Goal: Task Accomplishment & Management: Complete application form

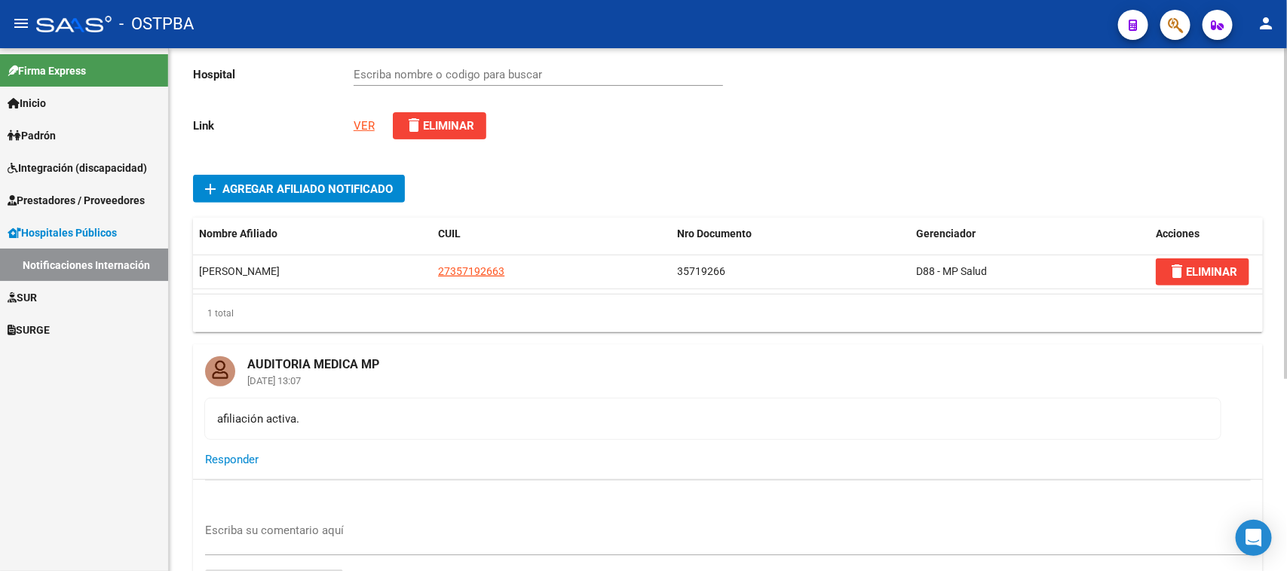
scroll to position [283, 0]
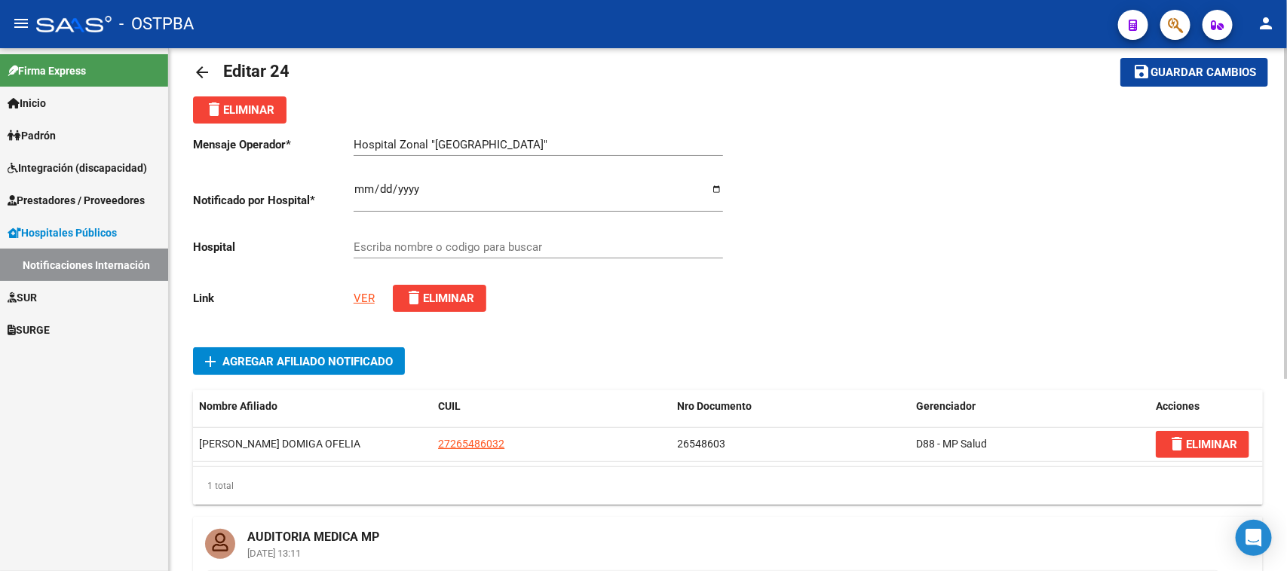
scroll to position [23, 0]
click at [360, 295] on link "VER" at bounding box center [364, 299] width 21 height 14
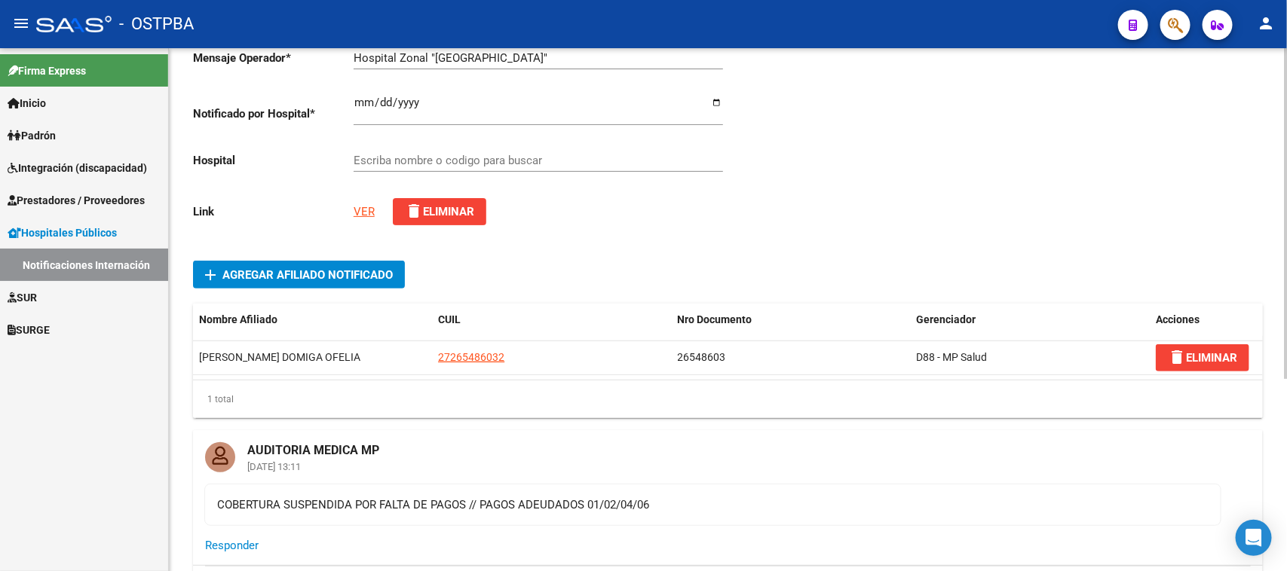
scroll to position [306, 0]
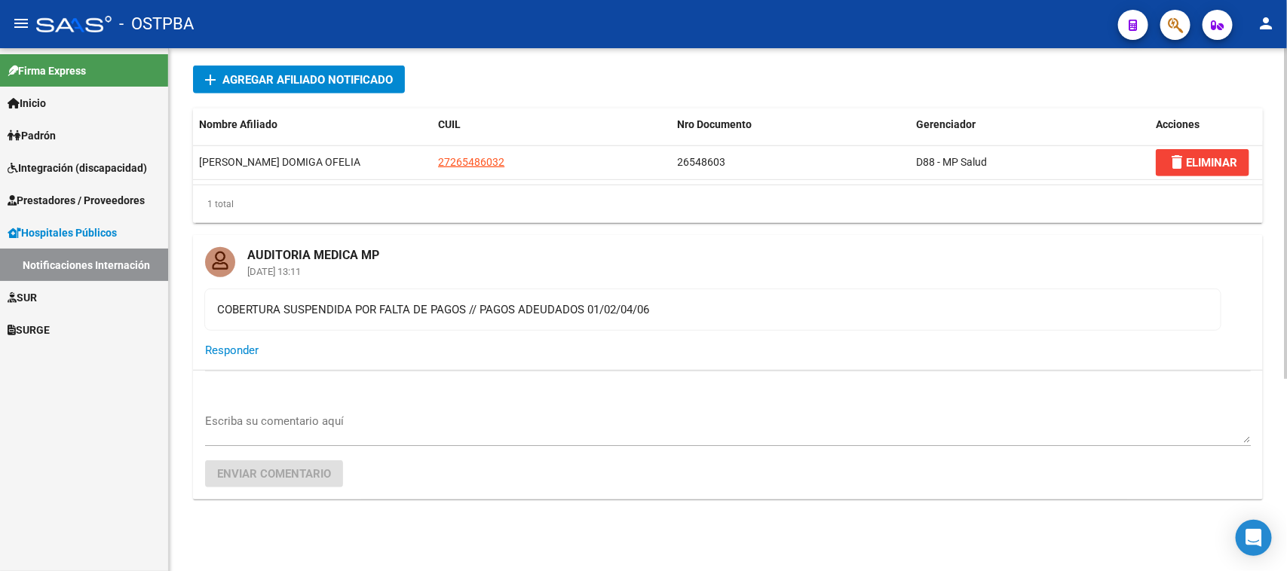
click at [277, 250] on mat-card-title "AUDITORIA MEDICA MP" at bounding box center [313, 249] width 156 height 29
click at [234, 349] on span "Responder" at bounding box center [232, 351] width 54 height 14
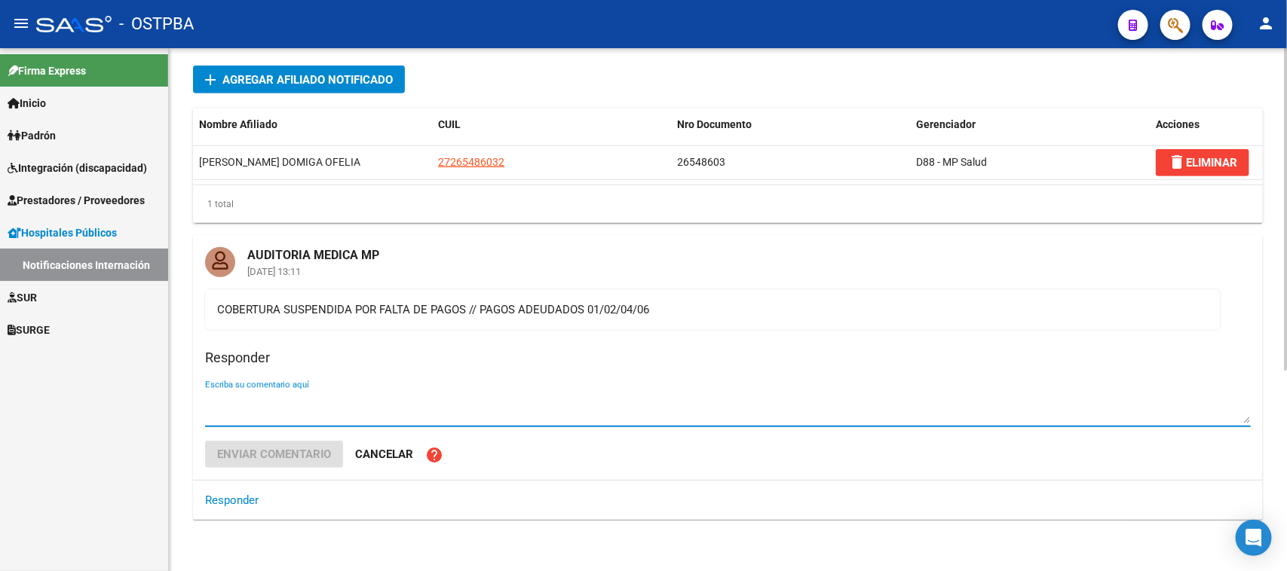
click at [375, 451] on span "Cancelar" at bounding box center [384, 455] width 58 height 14
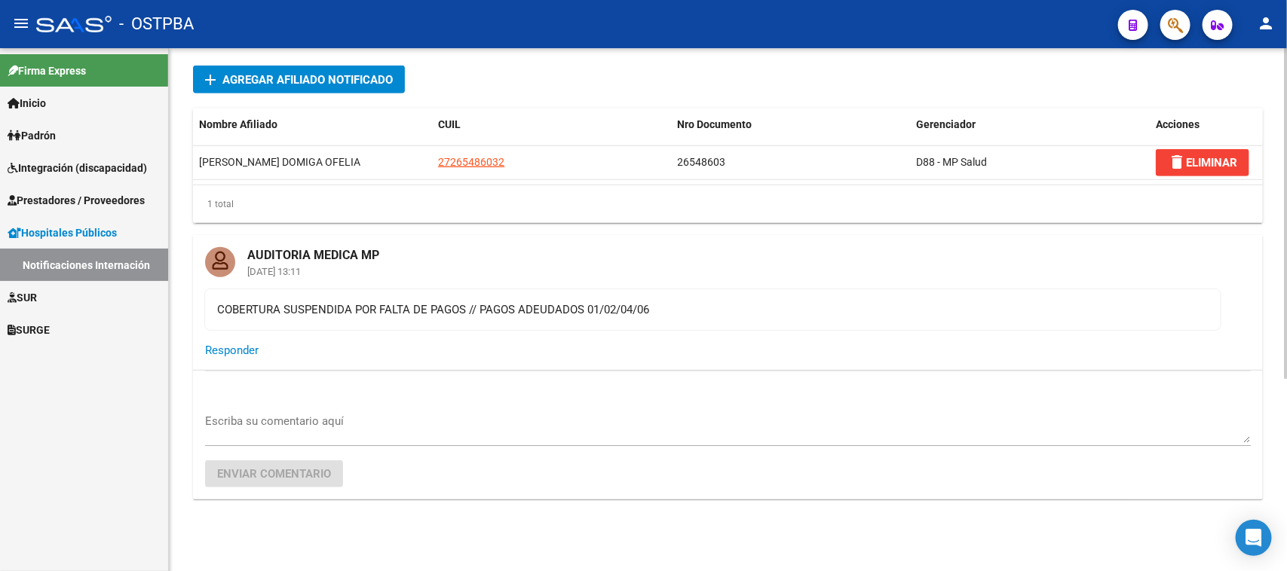
click at [292, 253] on mat-card-title "AUDITORIA MEDICA MP" at bounding box center [313, 249] width 156 height 29
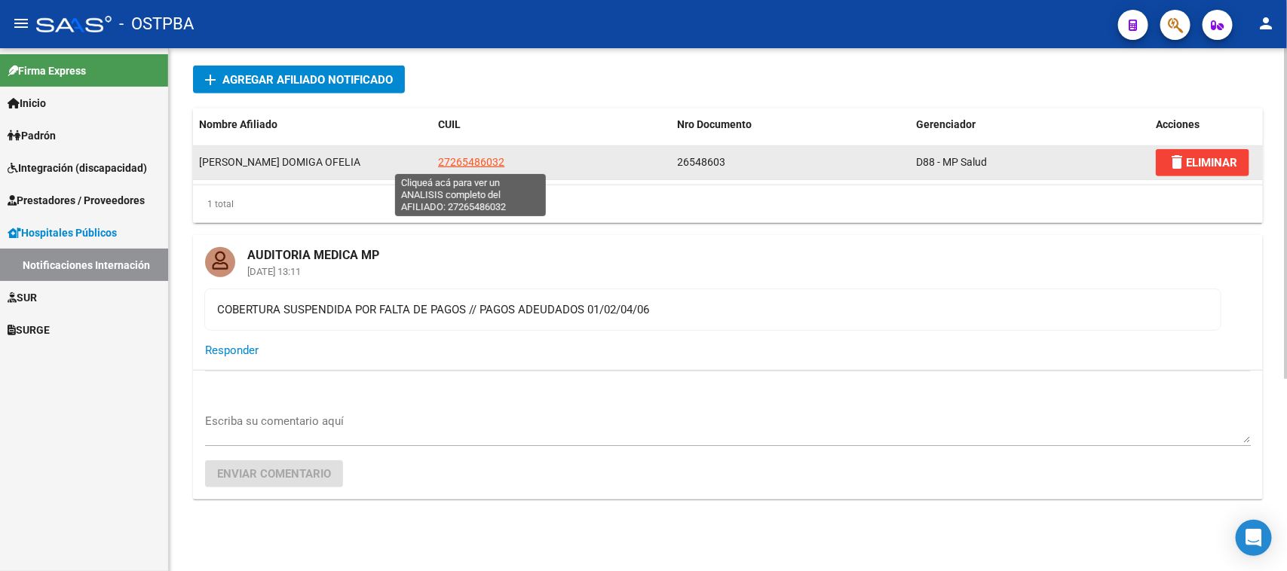
click at [477, 160] on span "27265486032" at bounding box center [471, 162] width 66 height 12
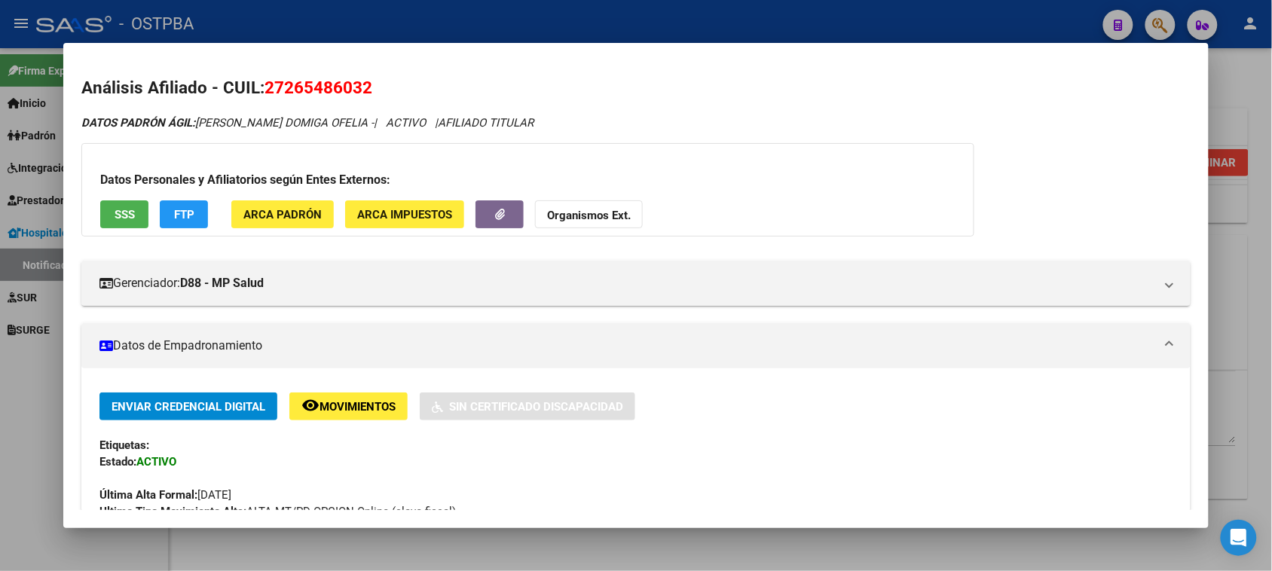
click at [1235, 299] on div at bounding box center [636, 285] width 1272 height 571
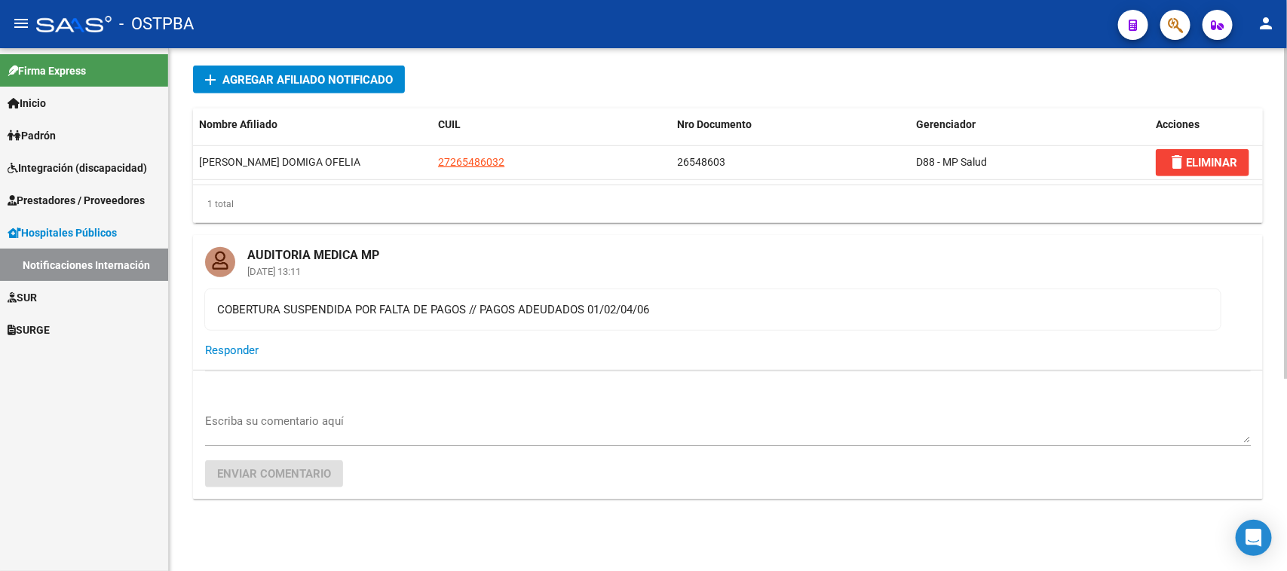
click at [217, 258] on div at bounding box center [220, 262] width 30 height 30
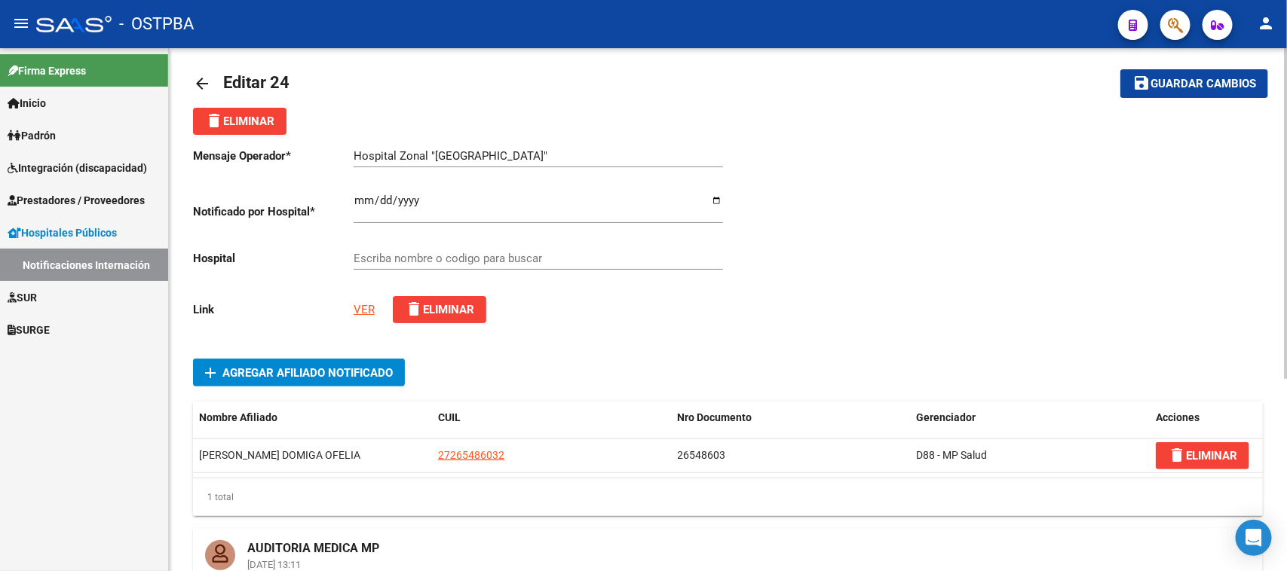
scroll to position [0, 0]
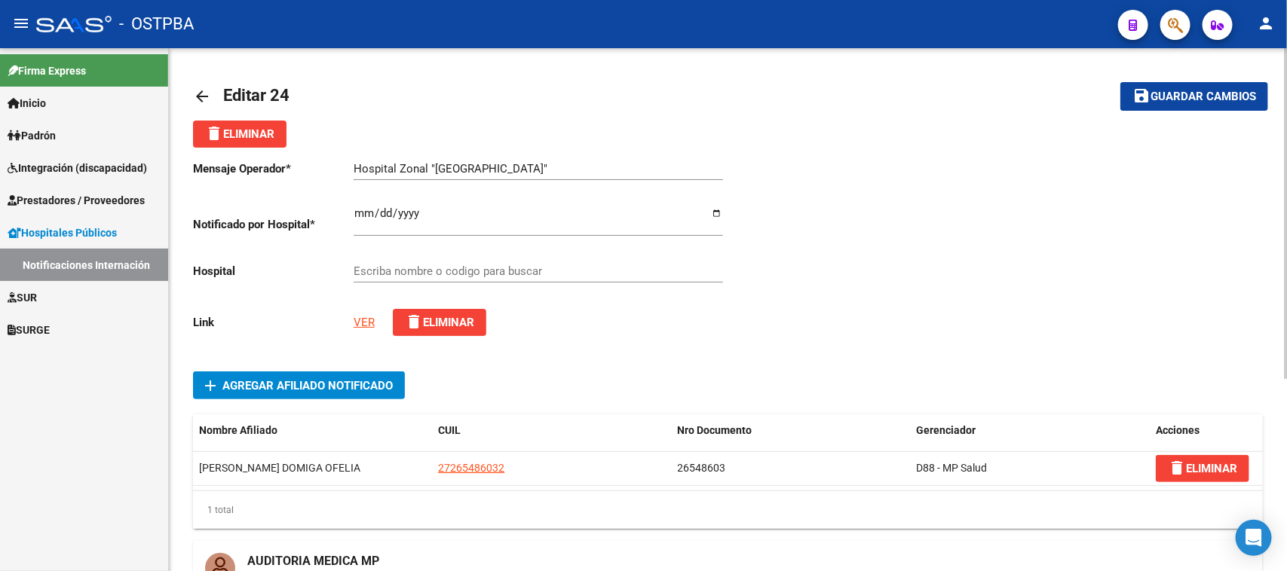
click at [197, 91] on mat-icon "arrow_back" at bounding box center [202, 96] width 18 height 18
click at [38, 228] on span "Hospitales Públicos" at bounding box center [62, 233] width 109 height 17
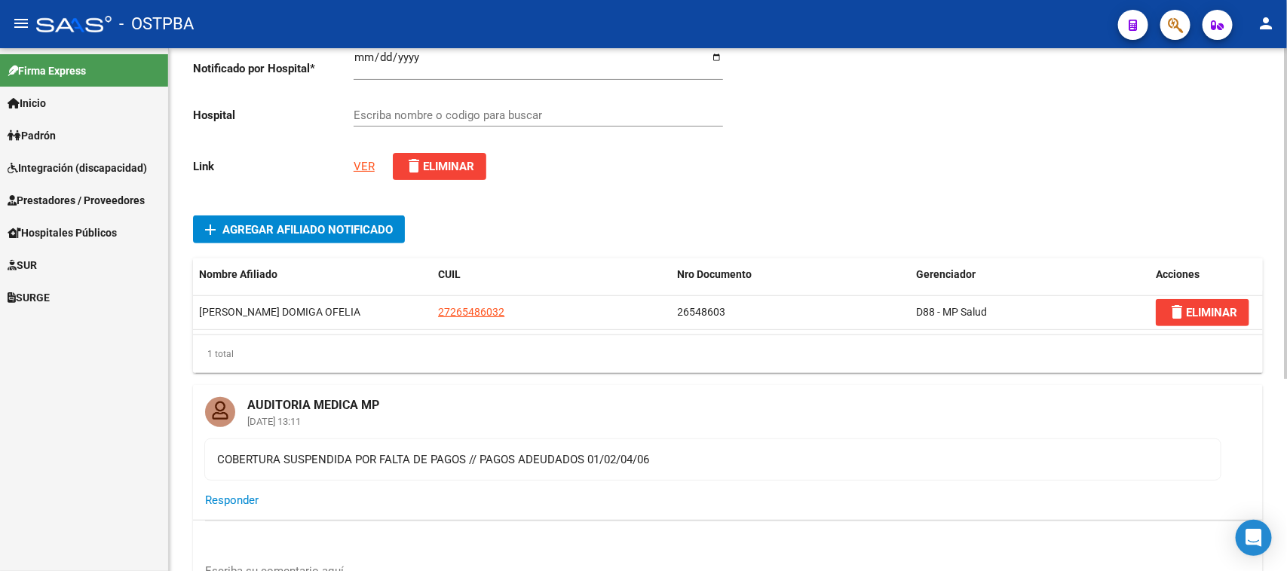
scroll to position [188, 0]
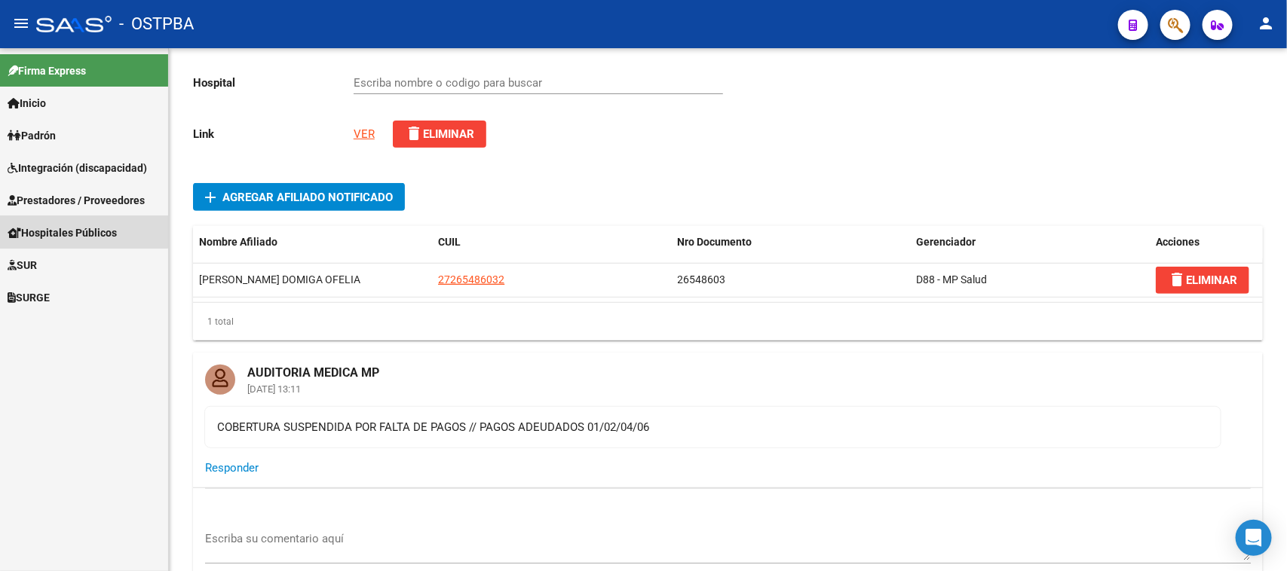
click at [68, 227] on span "Hospitales Públicos" at bounding box center [62, 233] width 109 height 17
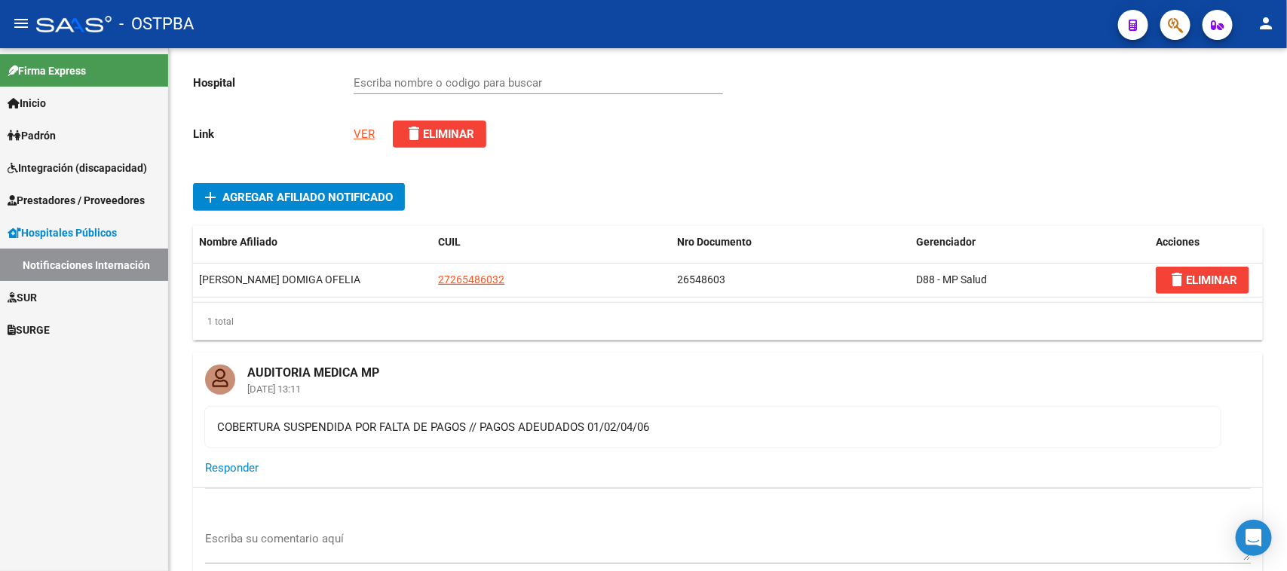
click at [59, 262] on link "Notificaciones Internación" at bounding box center [84, 265] width 168 height 32
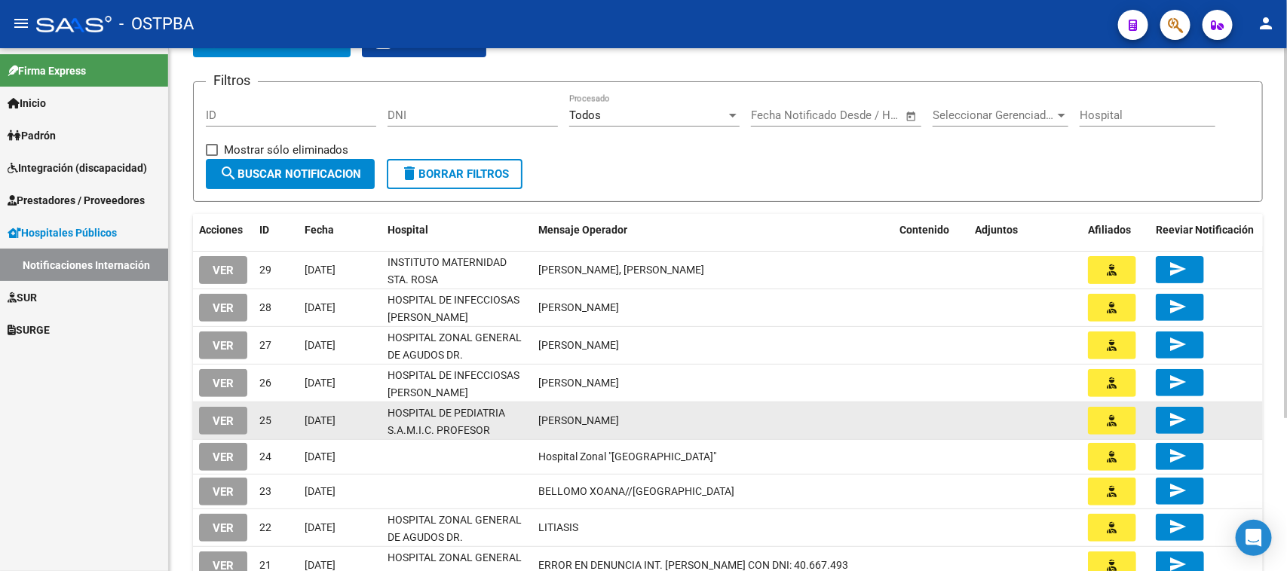
scroll to position [188, 0]
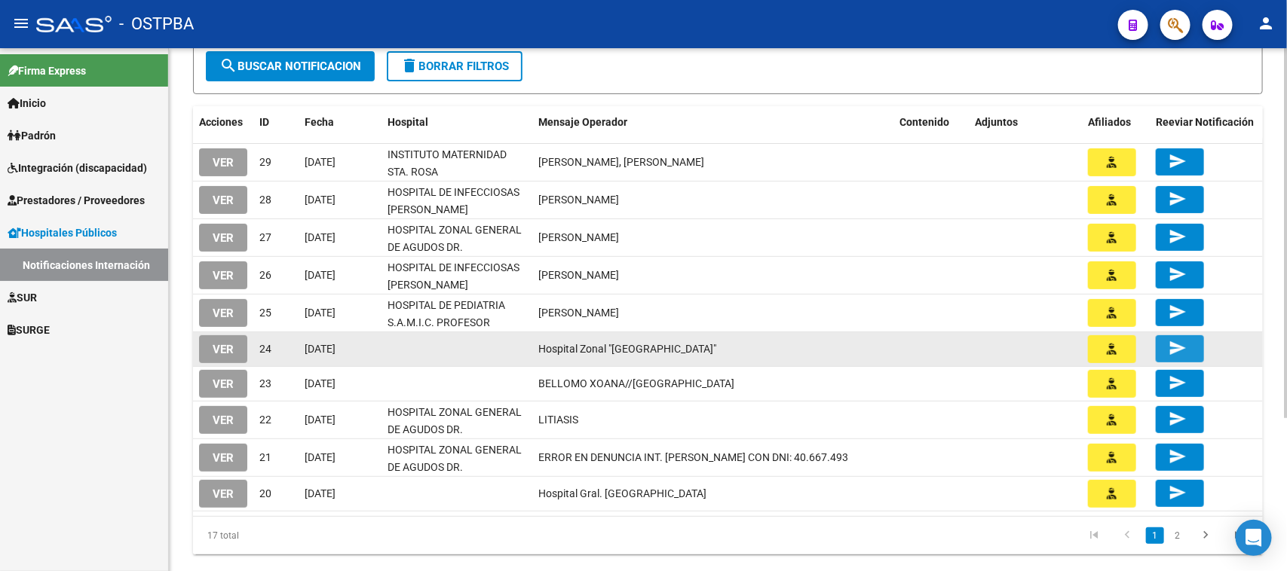
click at [1169, 341] on mat-icon "send" at bounding box center [1177, 348] width 18 height 18
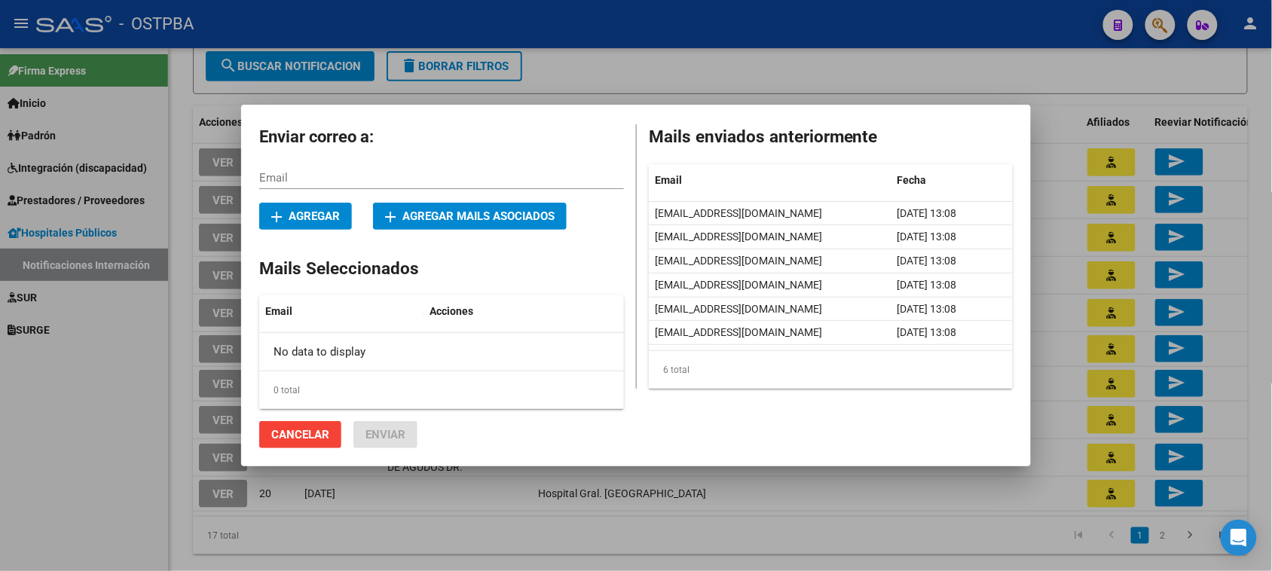
click at [955, 68] on div at bounding box center [636, 285] width 1272 height 571
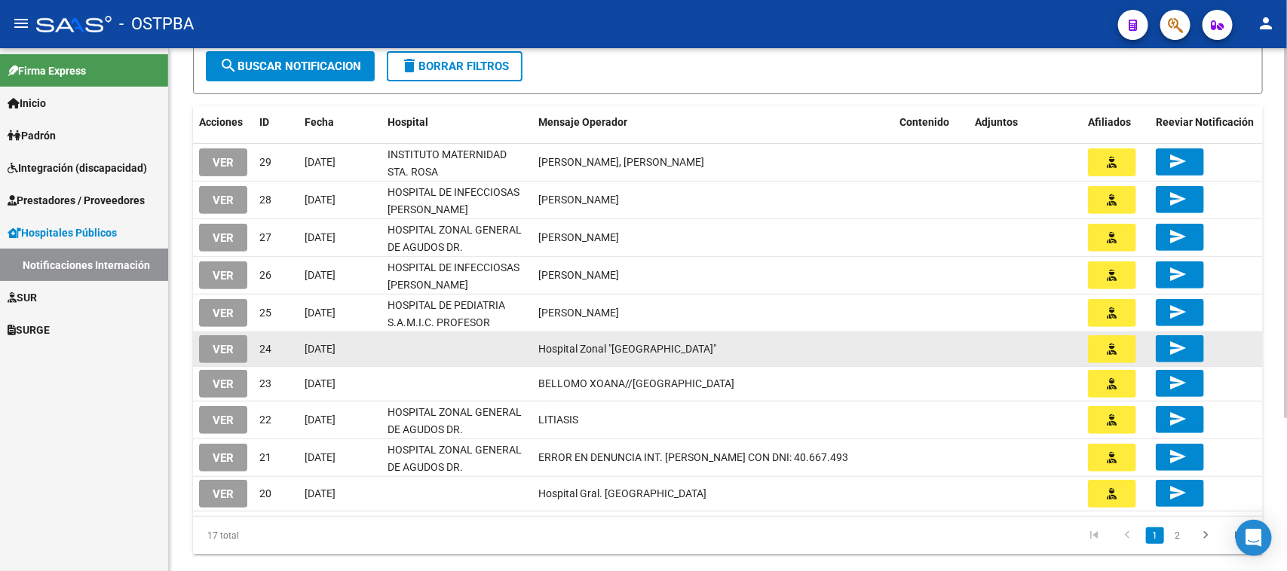
click at [1178, 341] on mat-icon "send" at bounding box center [1177, 348] width 18 height 18
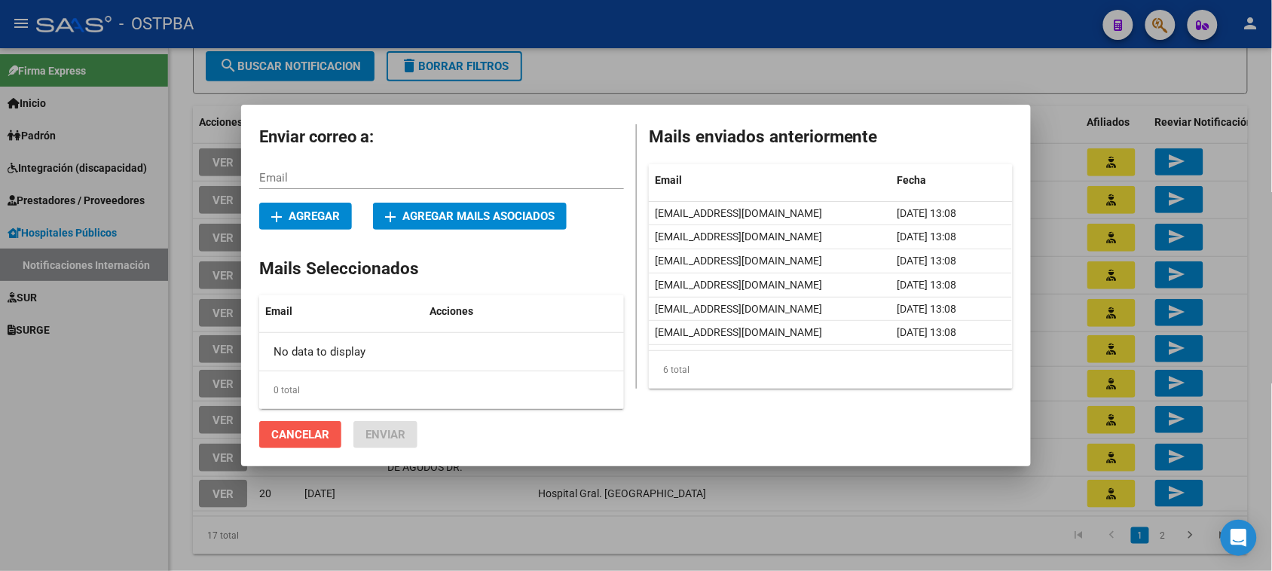
click at [292, 434] on span "Cancelar" at bounding box center [300, 435] width 58 height 14
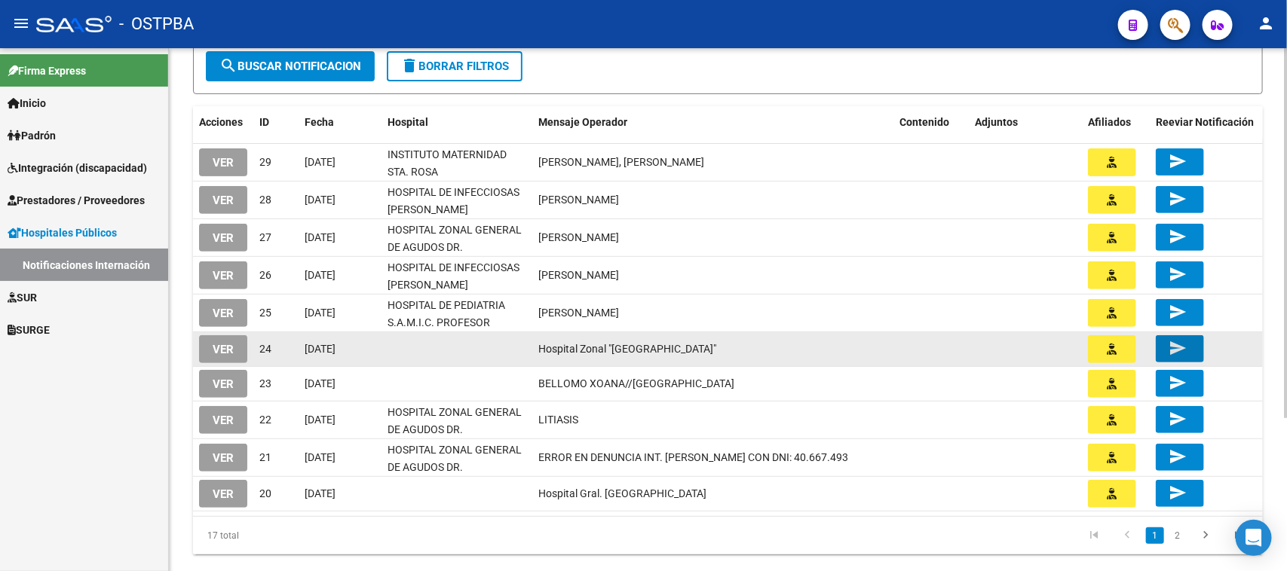
click at [225, 345] on span "VER" at bounding box center [223, 350] width 21 height 14
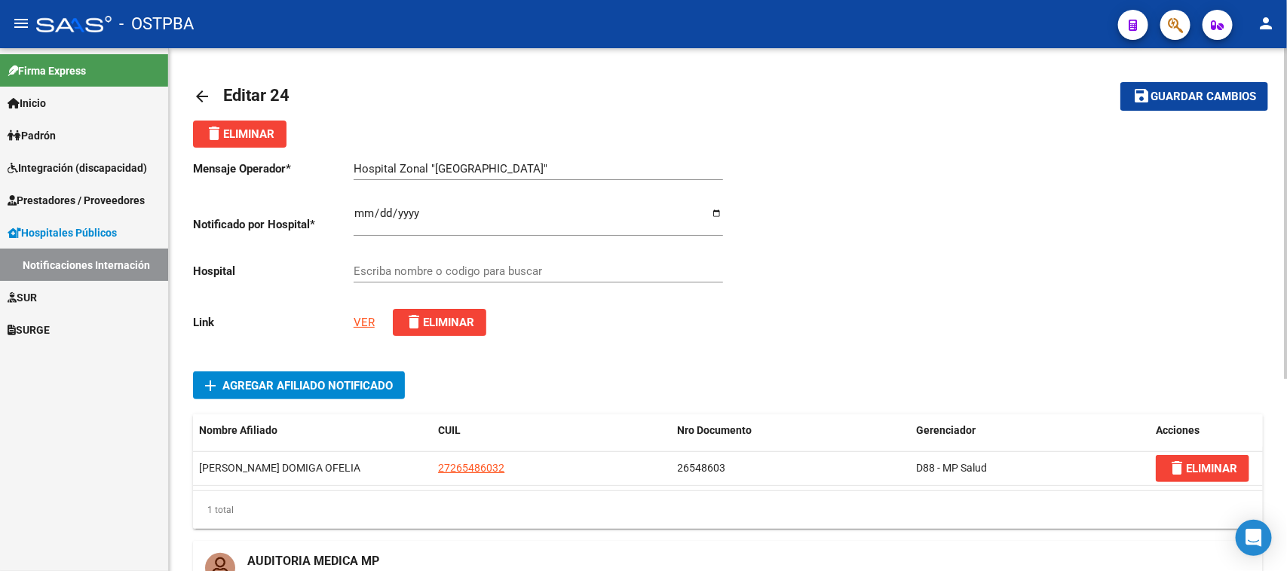
click at [198, 93] on mat-icon "arrow_back" at bounding box center [202, 96] width 18 height 18
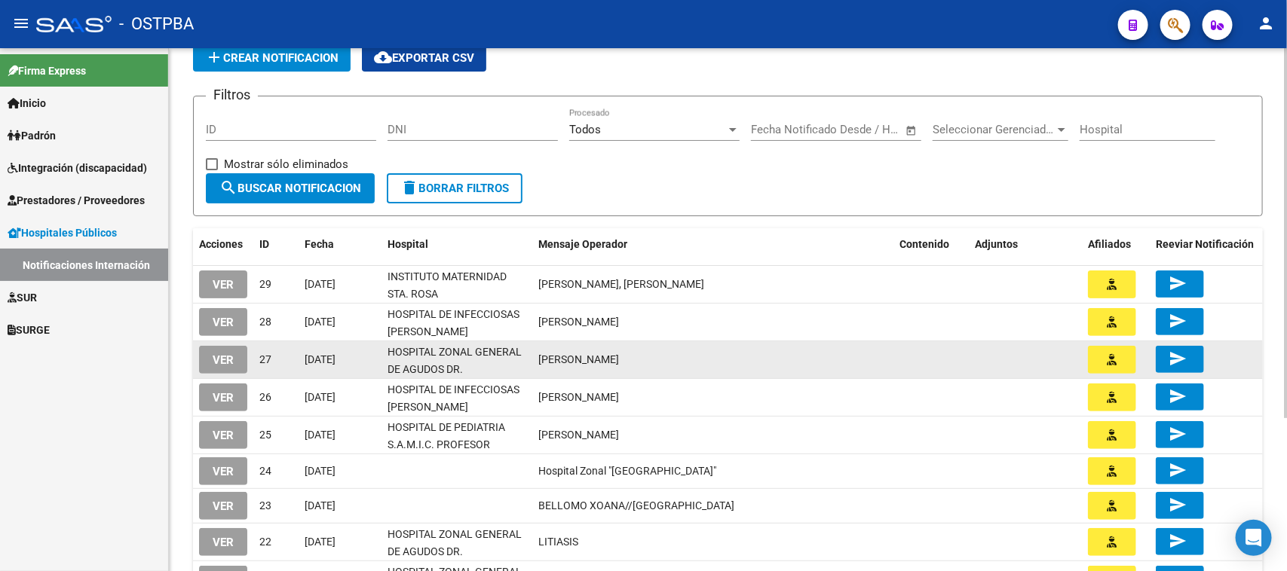
scroll to position [94, 0]
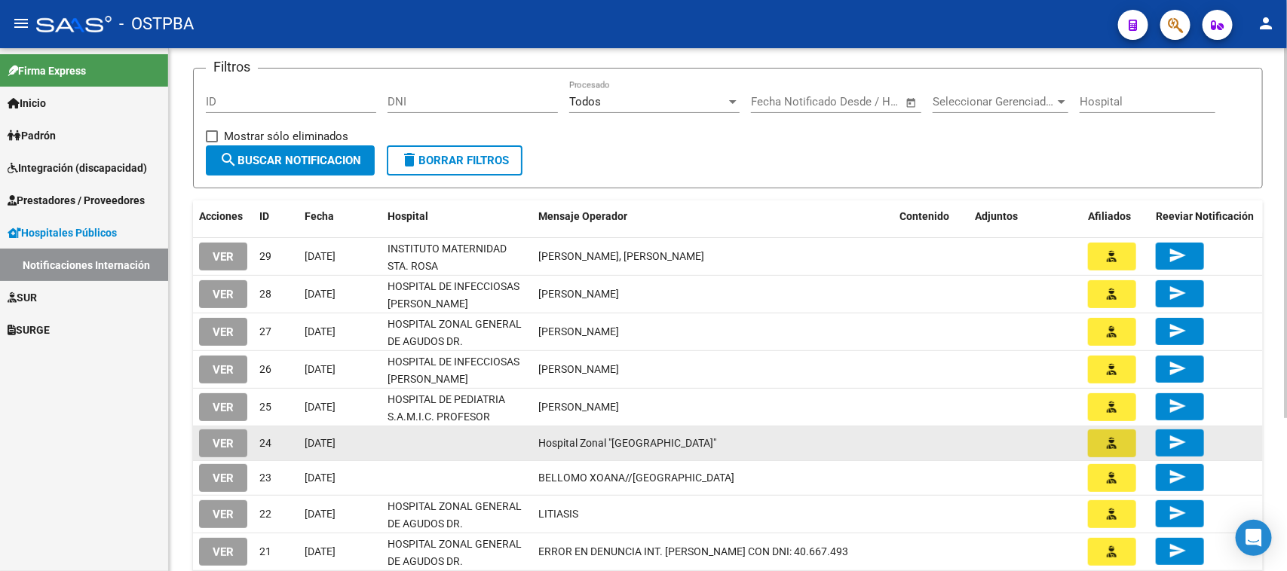
click at [1112, 438] on icon "button" at bounding box center [1112, 443] width 10 height 11
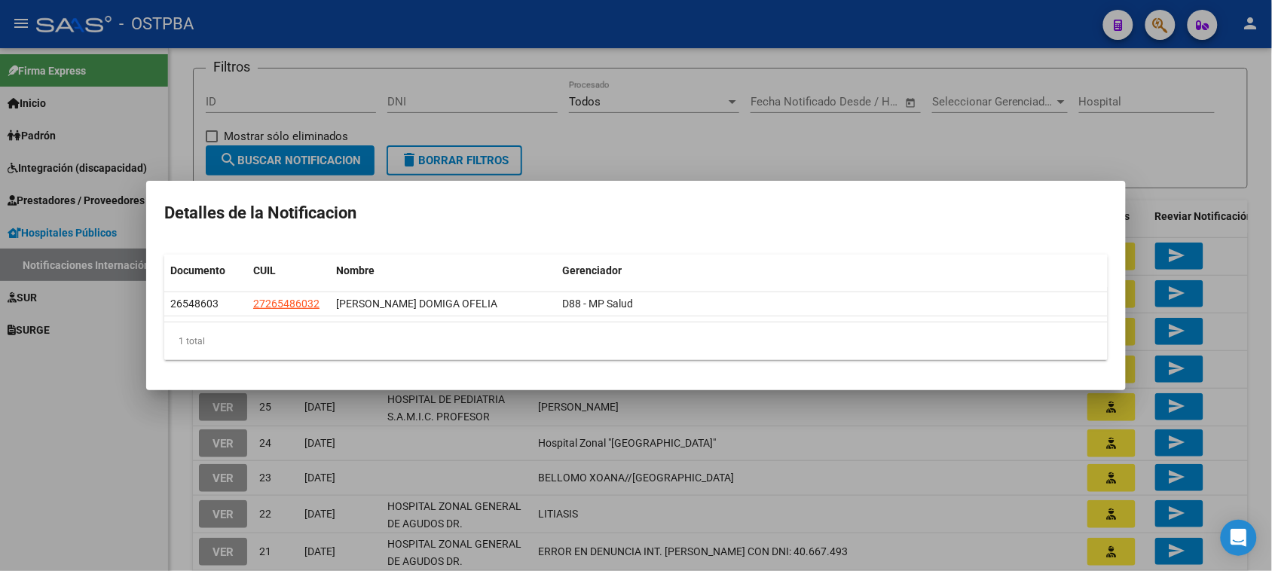
click at [966, 149] on div at bounding box center [636, 285] width 1272 height 571
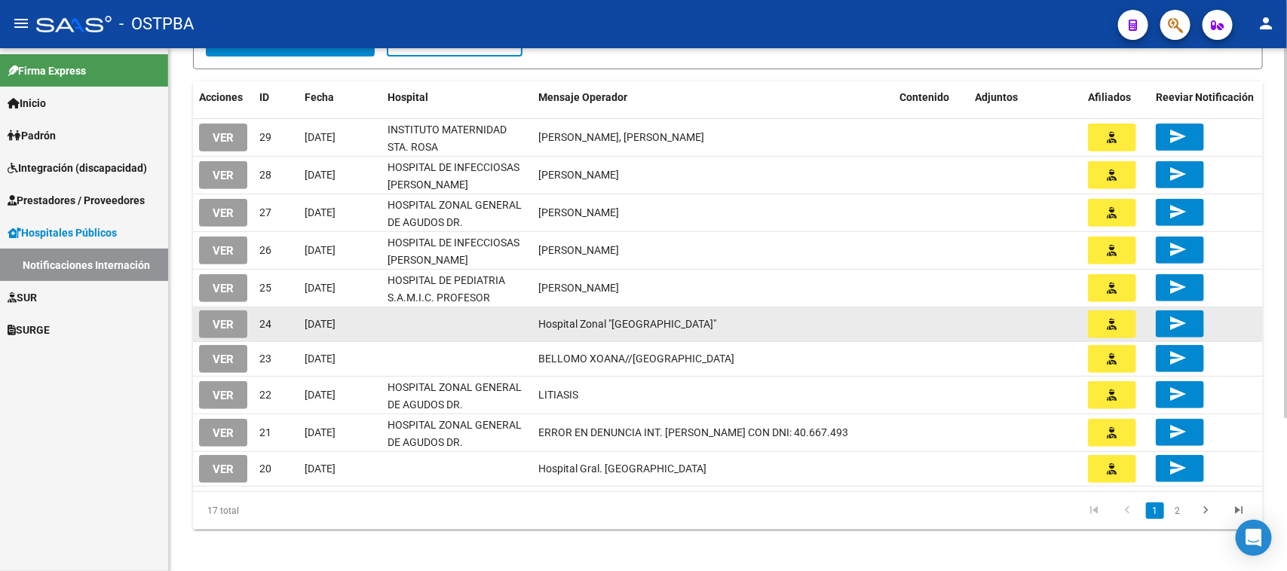
scroll to position [217, 0]
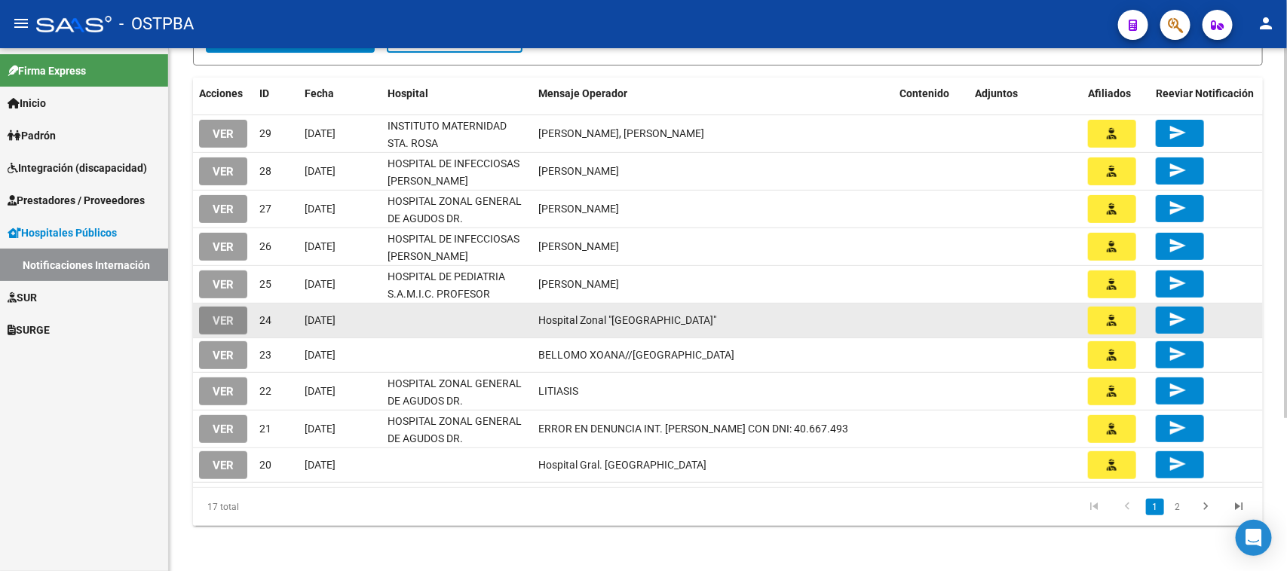
click at [223, 314] on span "VER" at bounding box center [223, 321] width 21 height 14
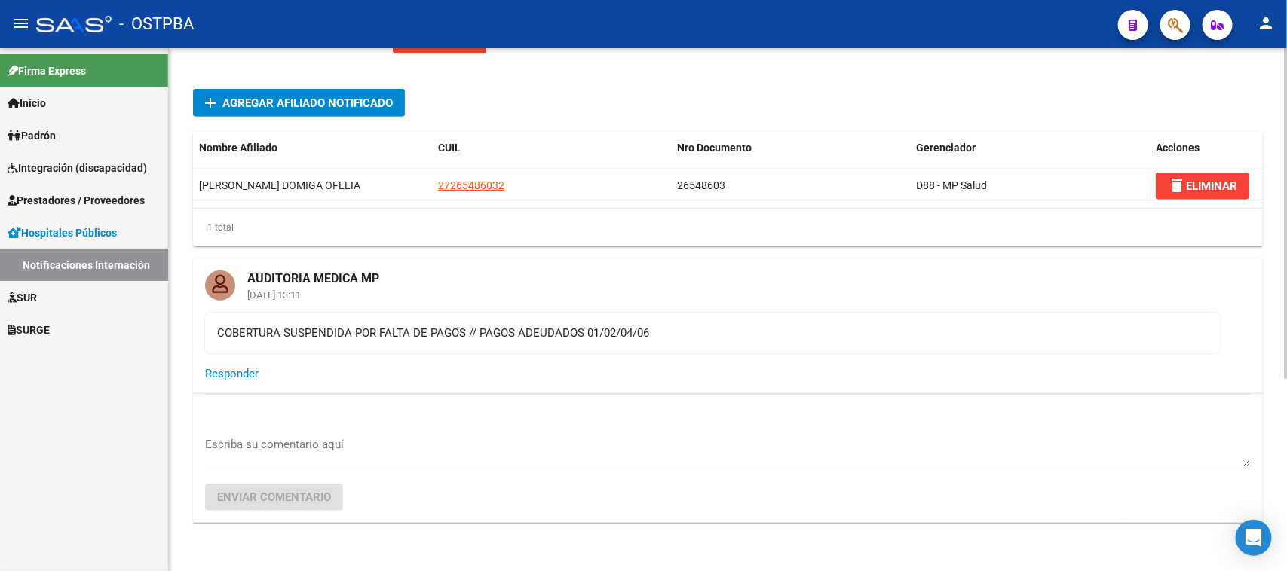
scroll to position [306, 0]
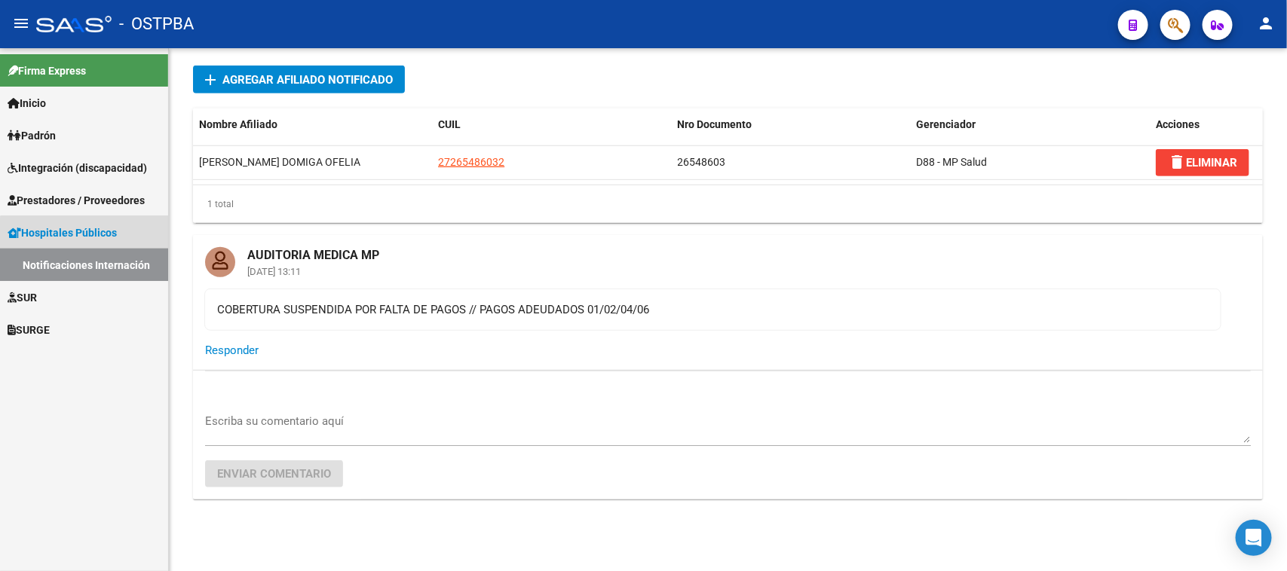
click at [91, 258] on link "Notificaciones Internación" at bounding box center [84, 265] width 168 height 32
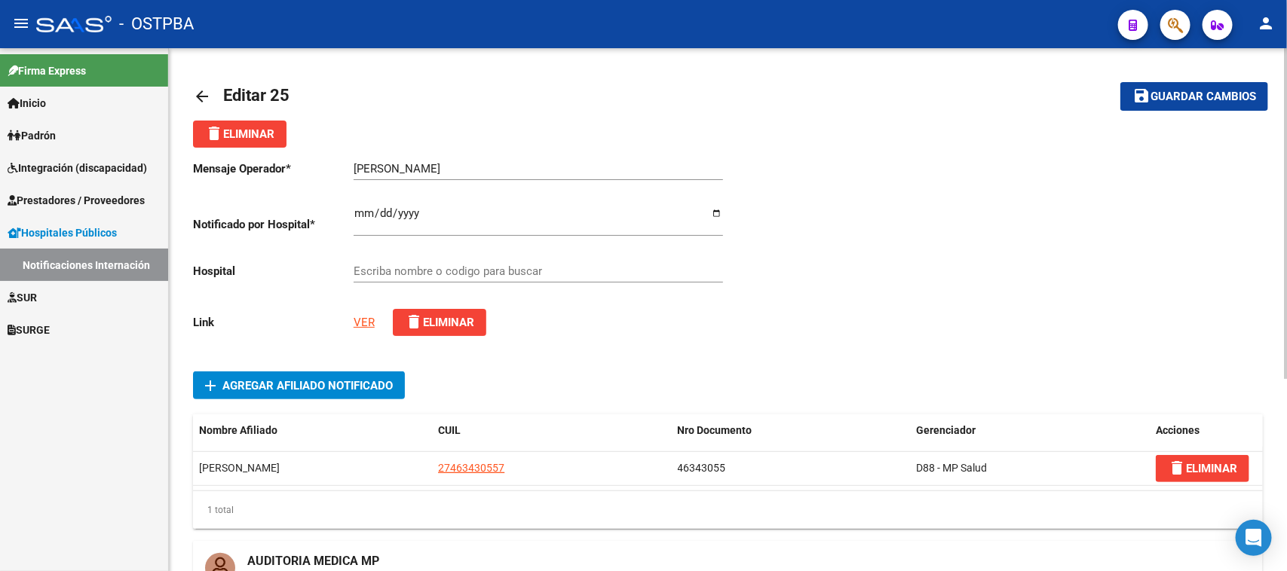
type input "HOSPITAL DE PEDIATRIA S.A.M.I.C. PROFESOR DR. JUAN F. GARRAHAN"
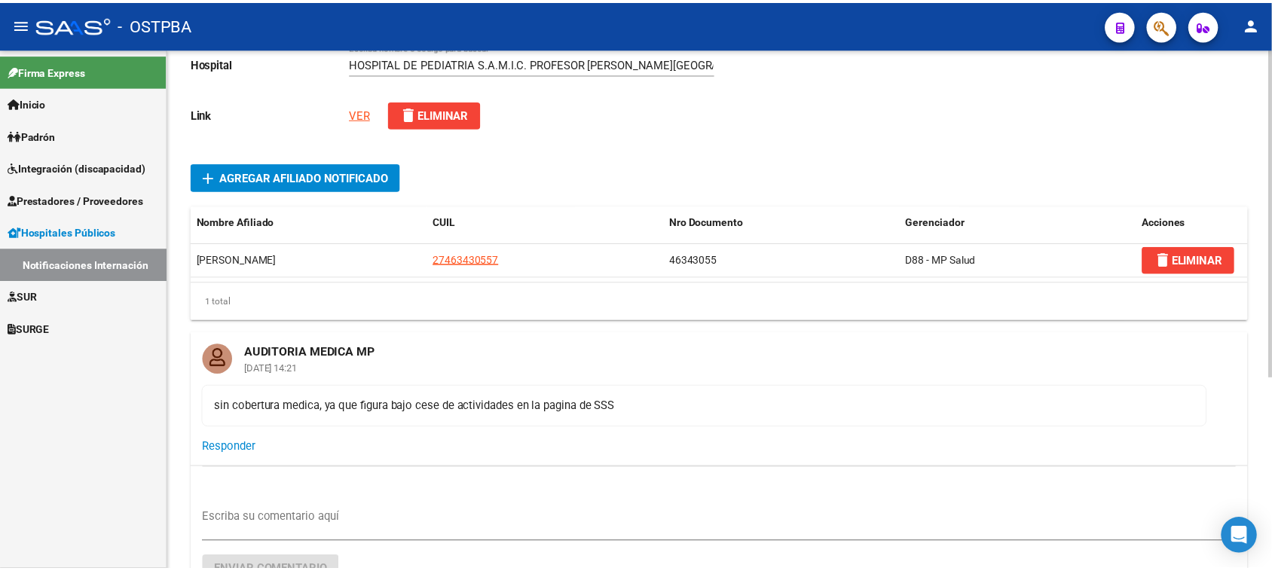
scroll to position [212, 0]
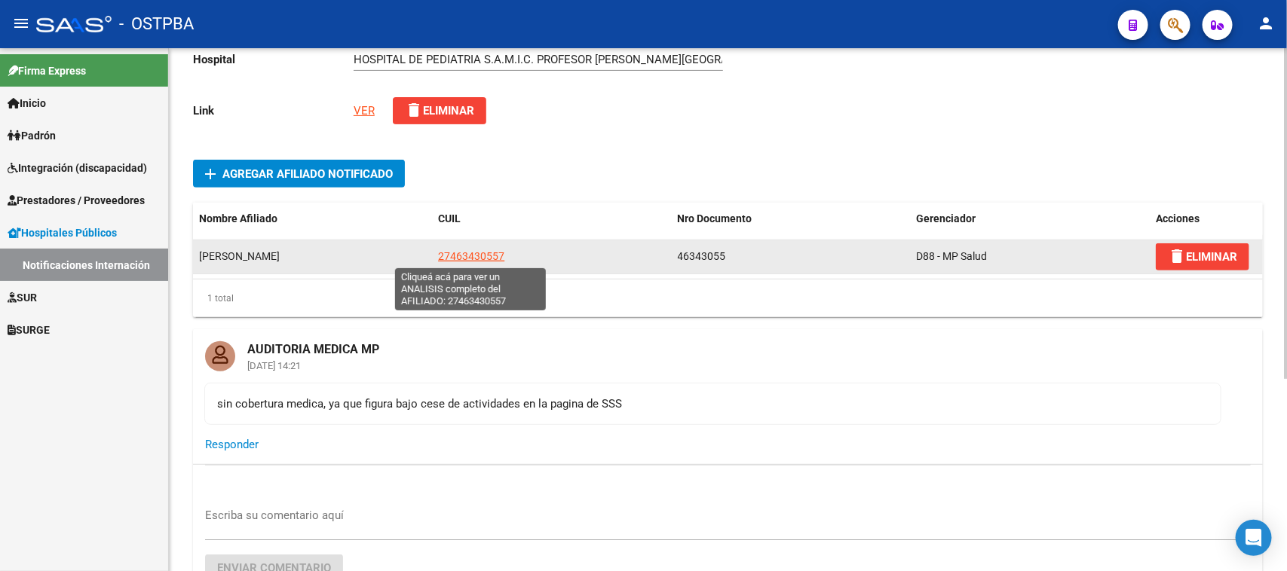
click at [477, 250] on span "27463430557" at bounding box center [471, 256] width 66 height 12
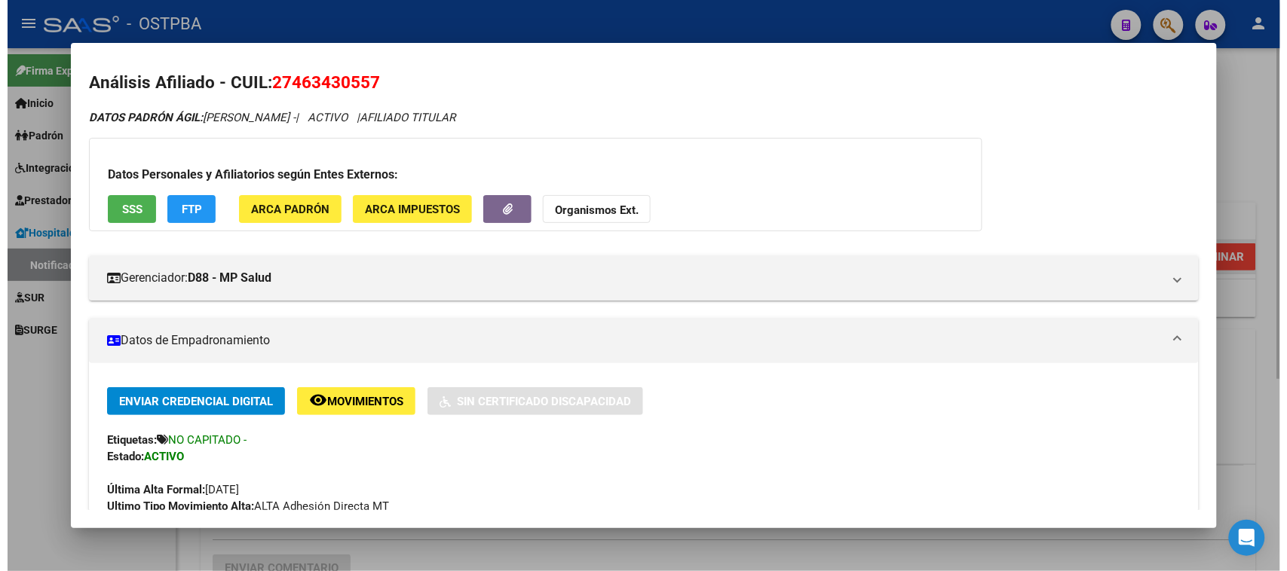
scroll to position [0, 0]
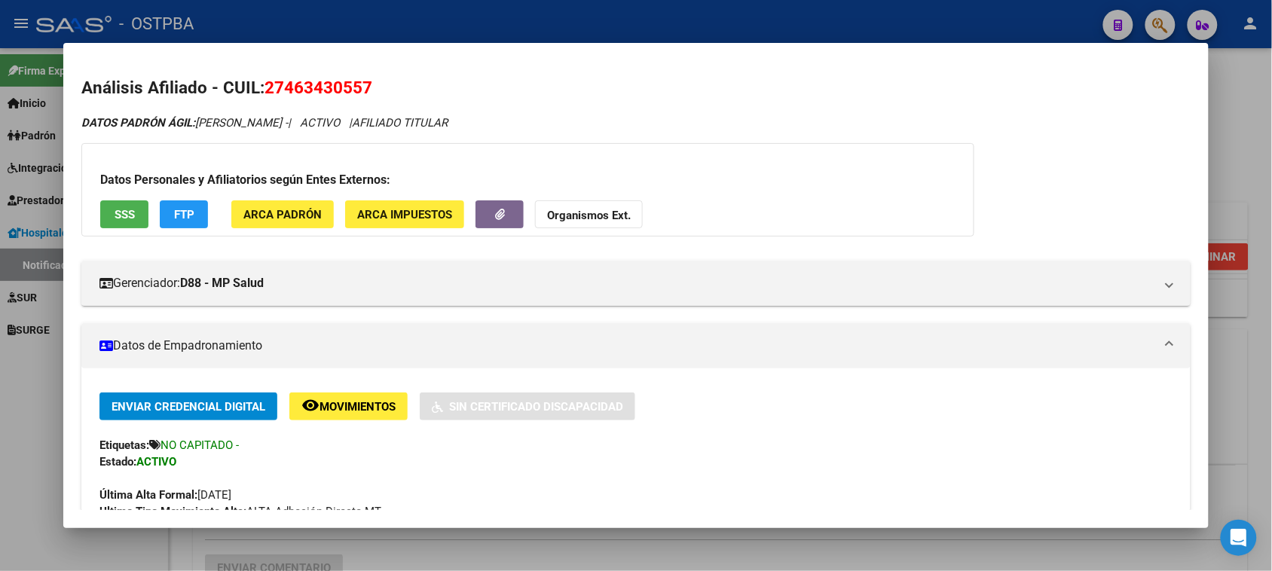
click at [1245, 118] on div at bounding box center [636, 285] width 1272 height 571
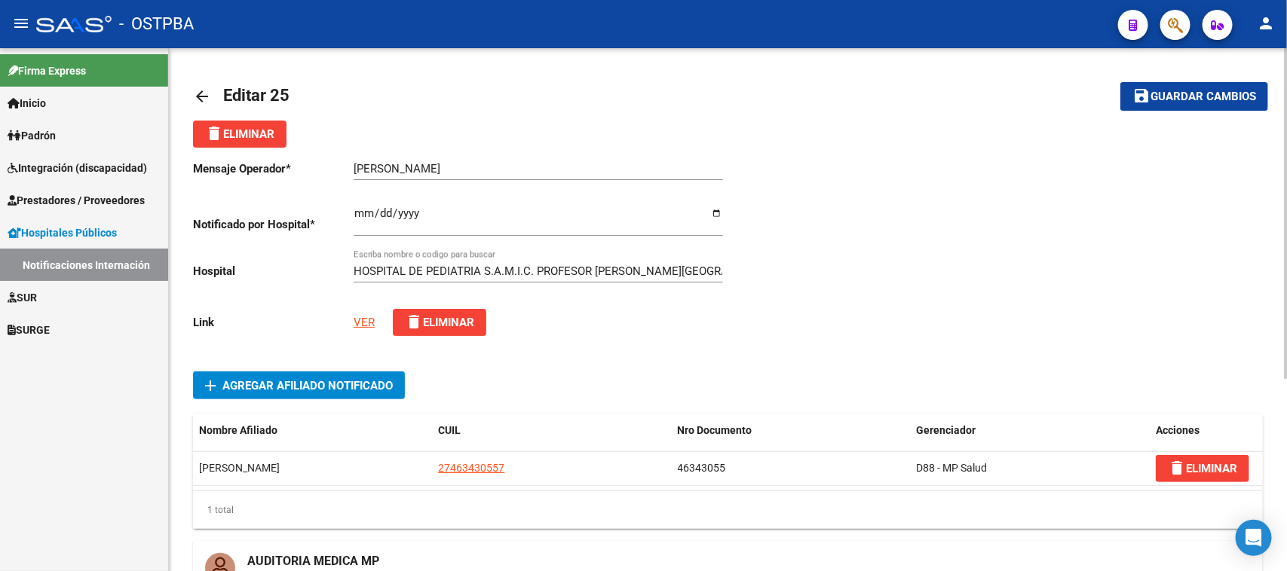
scroll to position [306, 0]
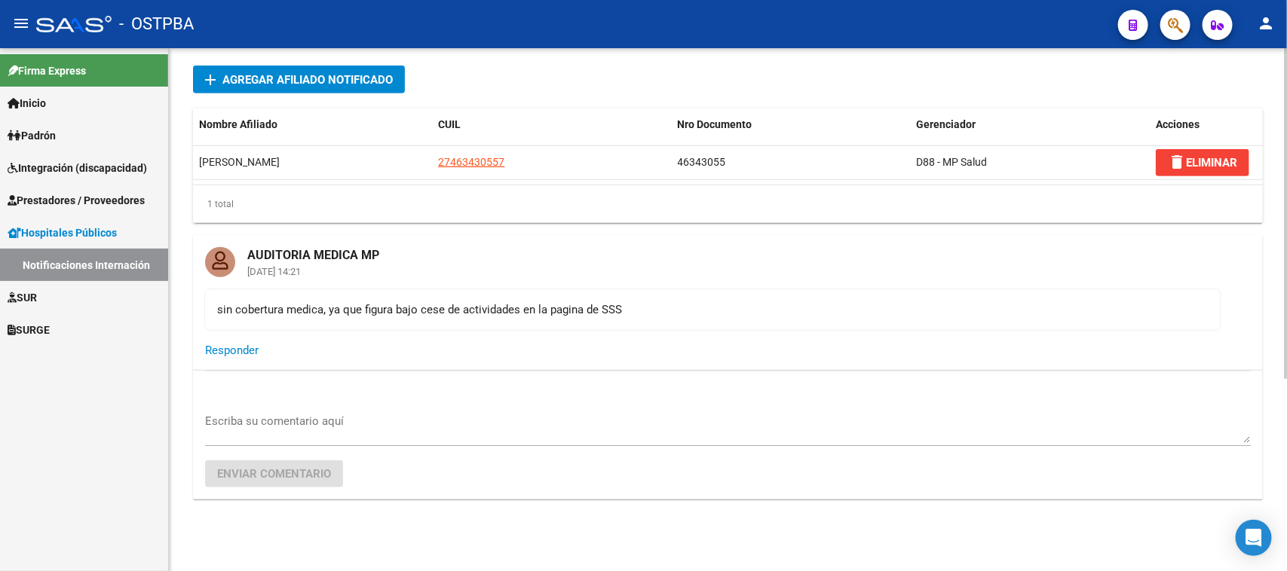
click at [228, 345] on span "Responder" at bounding box center [232, 351] width 54 height 14
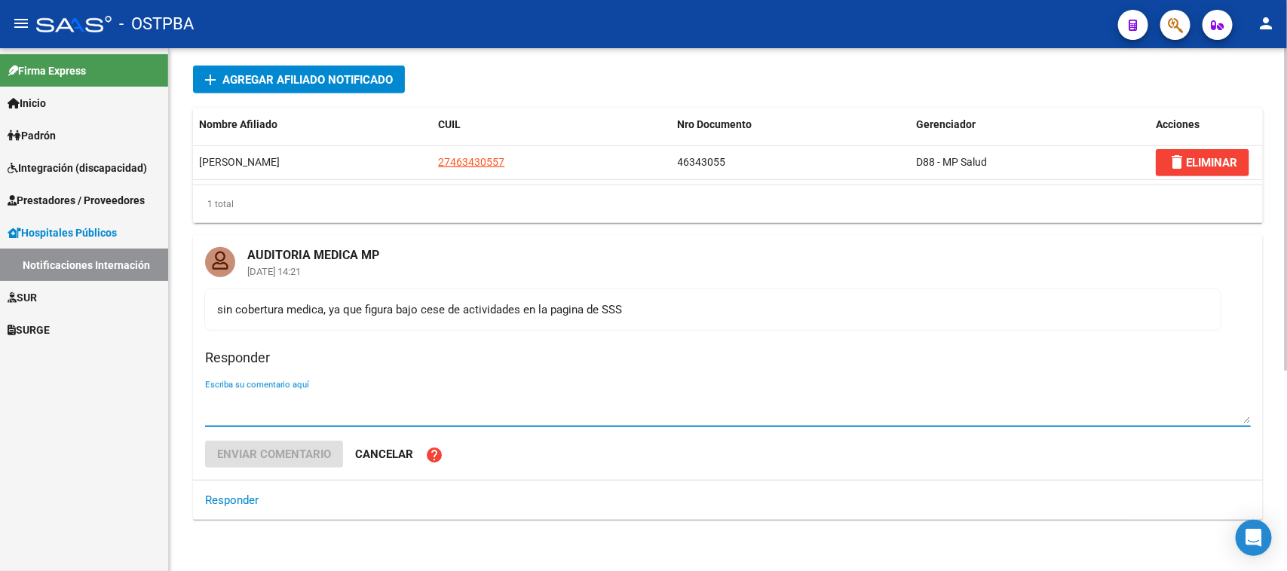
click at [381, 449] on span "Cancelar" at bounding box center [384, 455] width 58 height 14
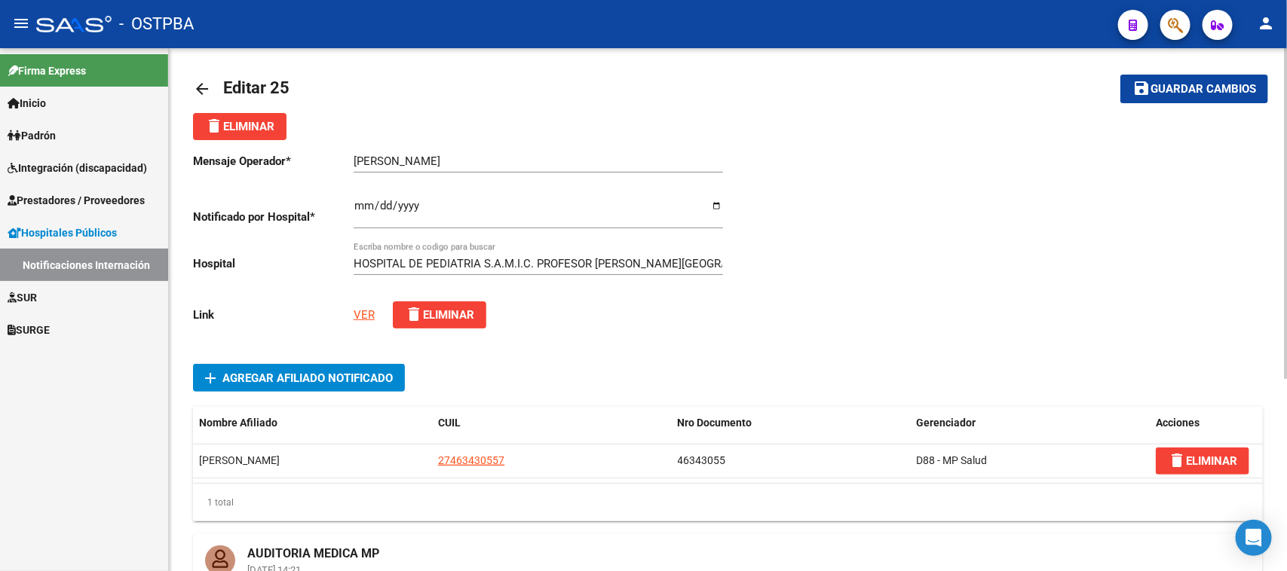
scroll to position [0, 0]
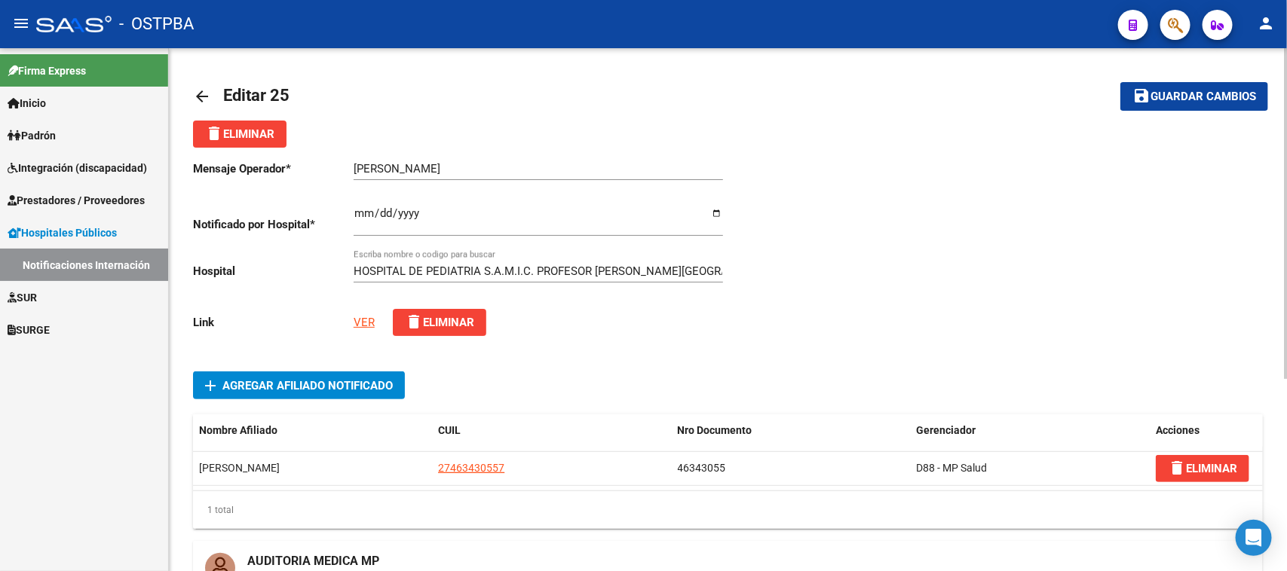
click at [363, 319] on link "VER" at bounding box center [364, 323] width 21 height 14
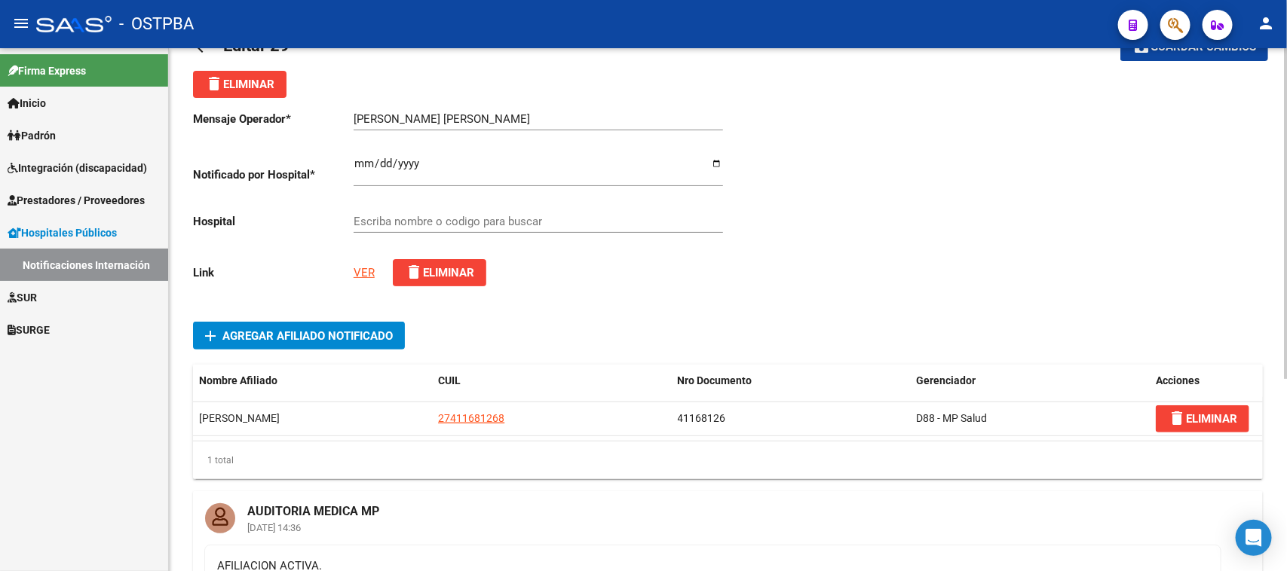
type input "INSTITUTO MATERNIDAD STA. ROSA"
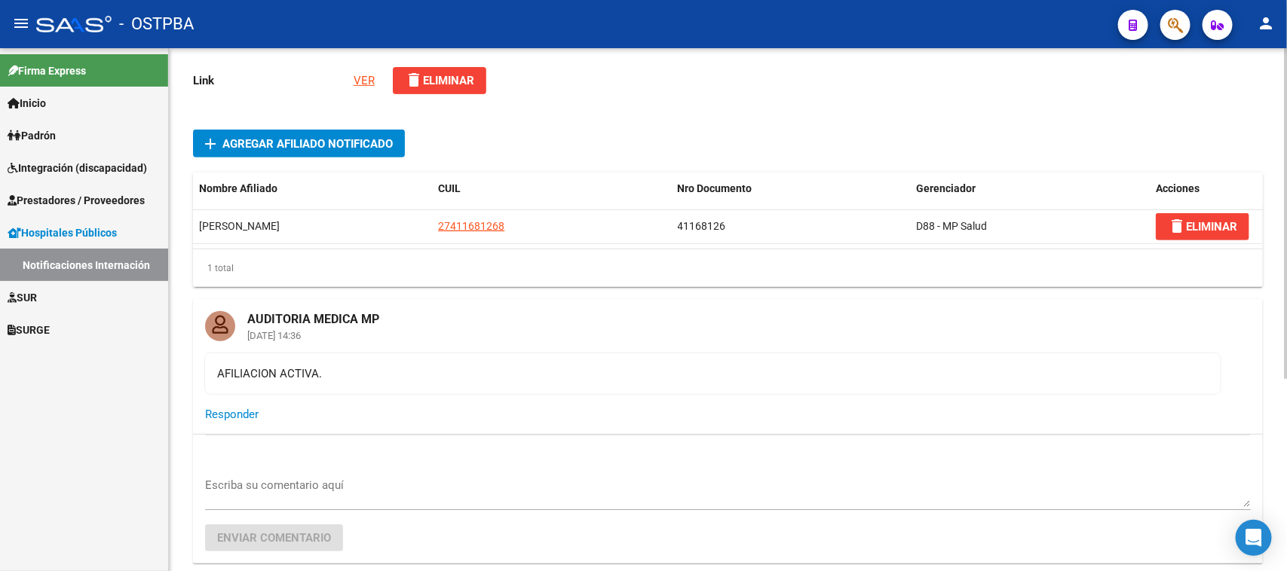
scroll to position [283, 0]
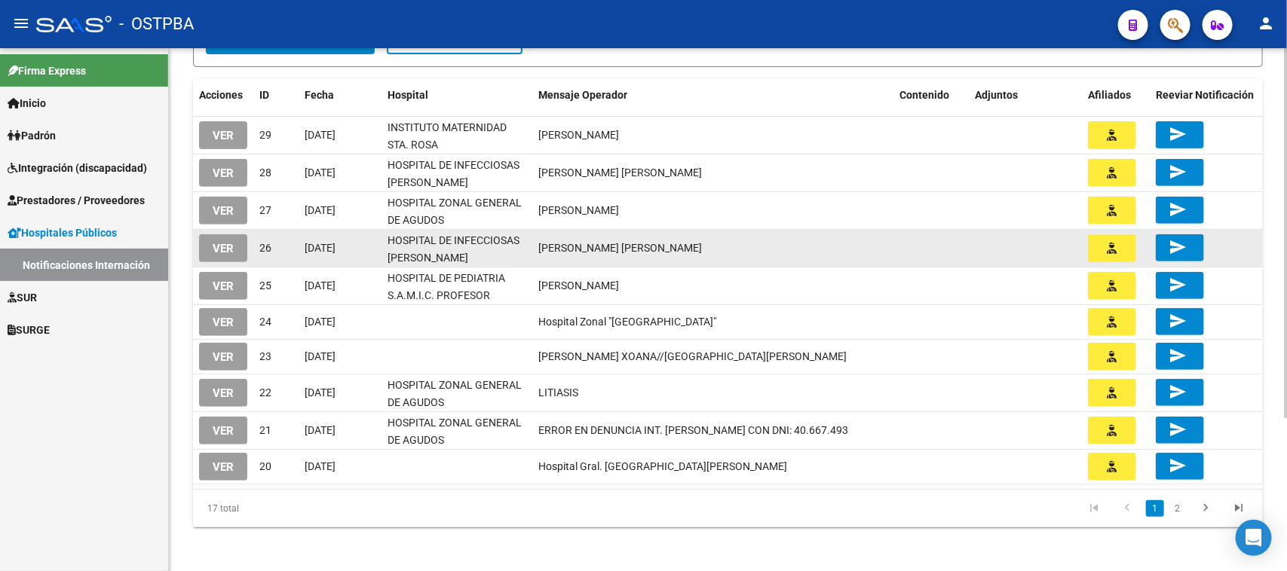
scroll to position [217, 0]
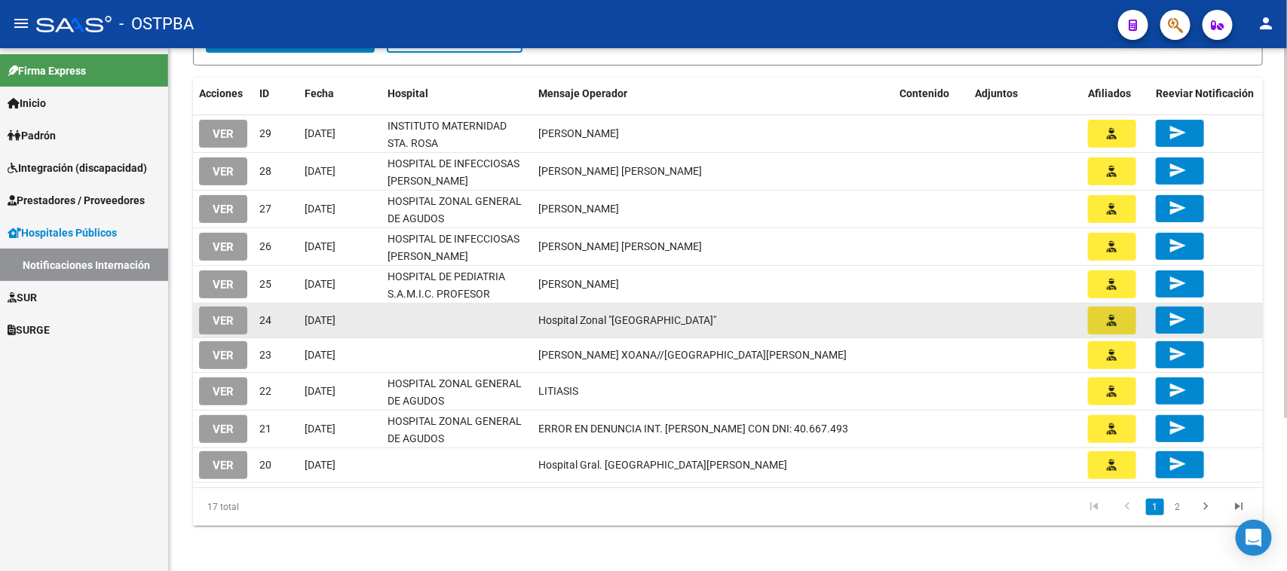
click at [1108, 315] on icon "button" at bounding box center [1112, 320] width 10 height 11
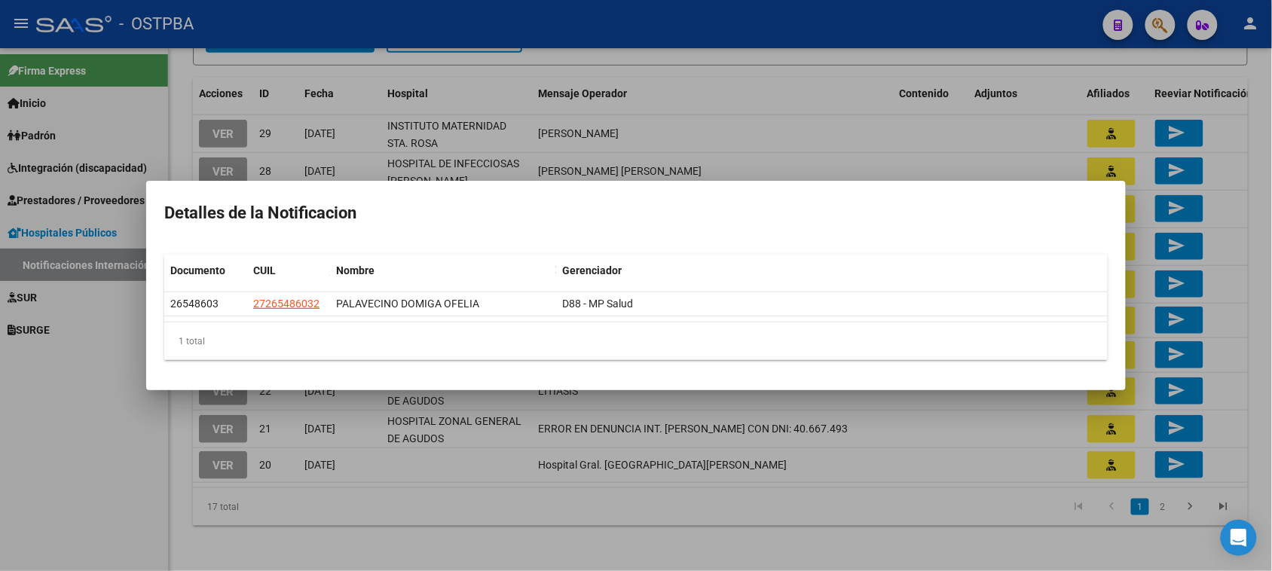
click at [858, 152] on div at bounding box center [636, 285] width 1272 height 571
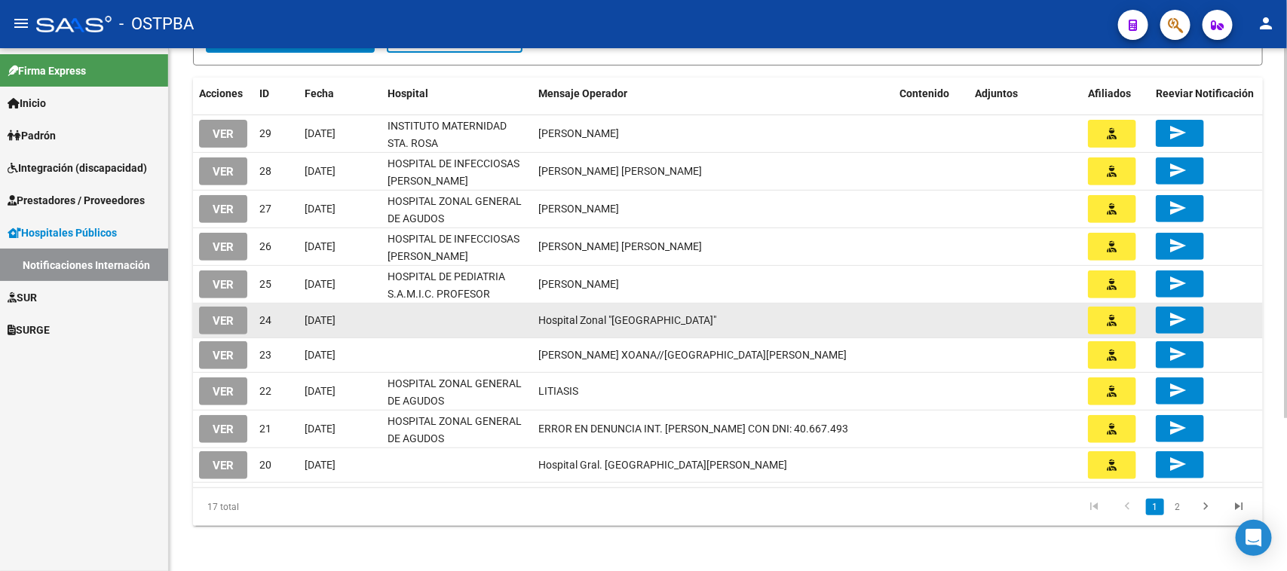
click at [225, 317] on span "VER" at bounding box center [223, 321] width 21 height 14
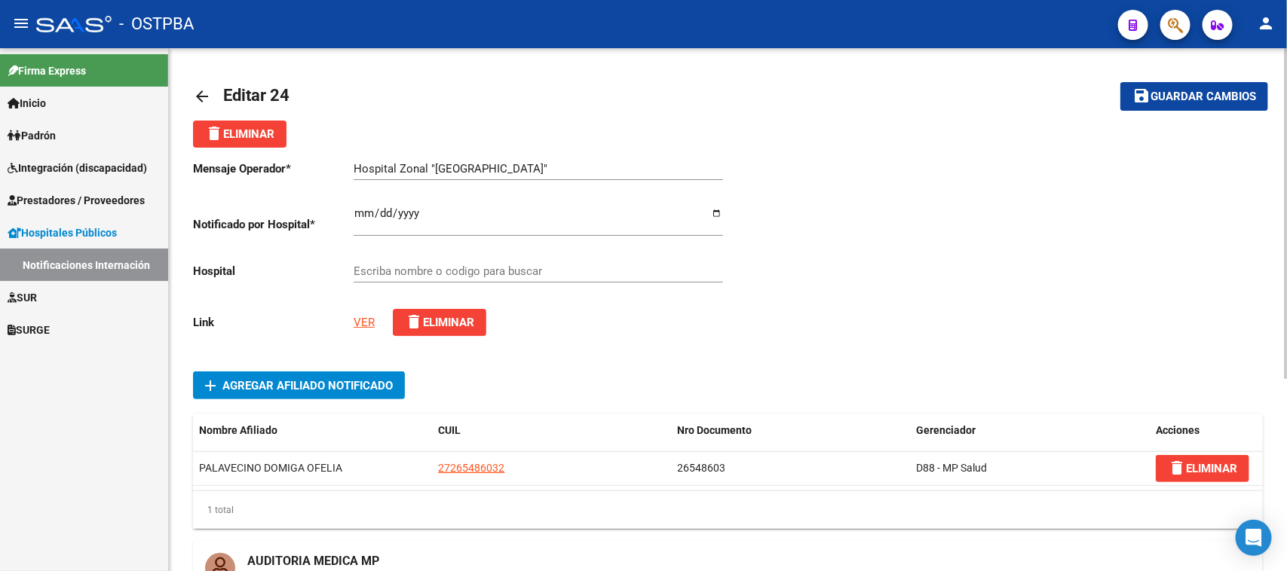
click at [197, 91] on mat-icon "arrow_back" at bounding box center [202, 96] width 18 height 18
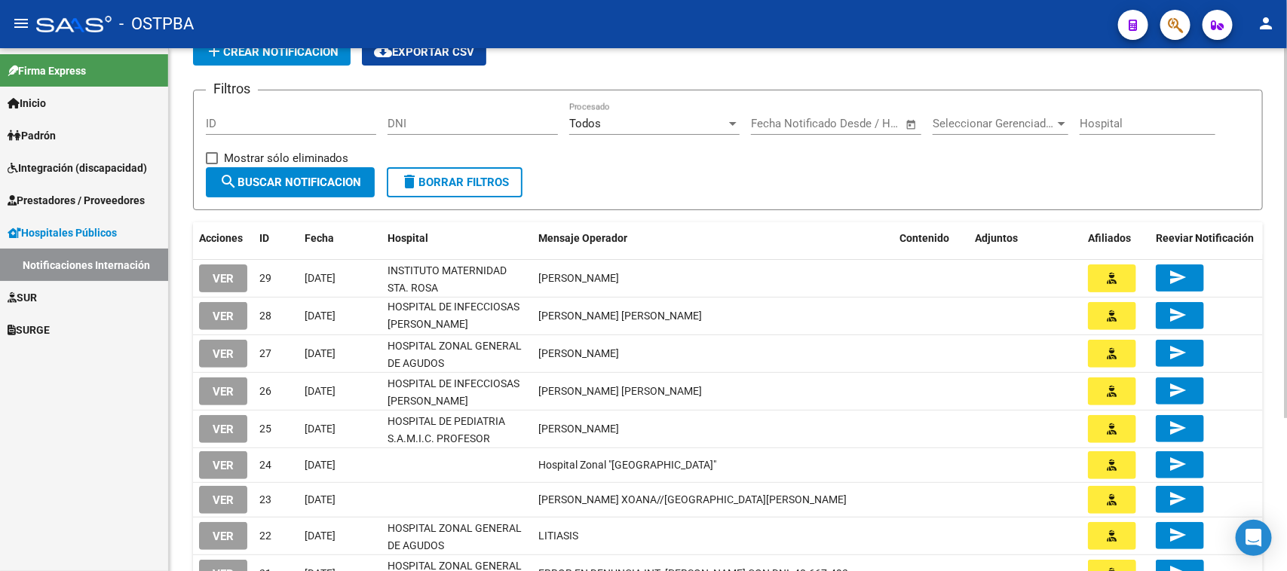
scroll to position [217, 0]
